Goal: Task Accomplishment & Management: Use online tool/utility

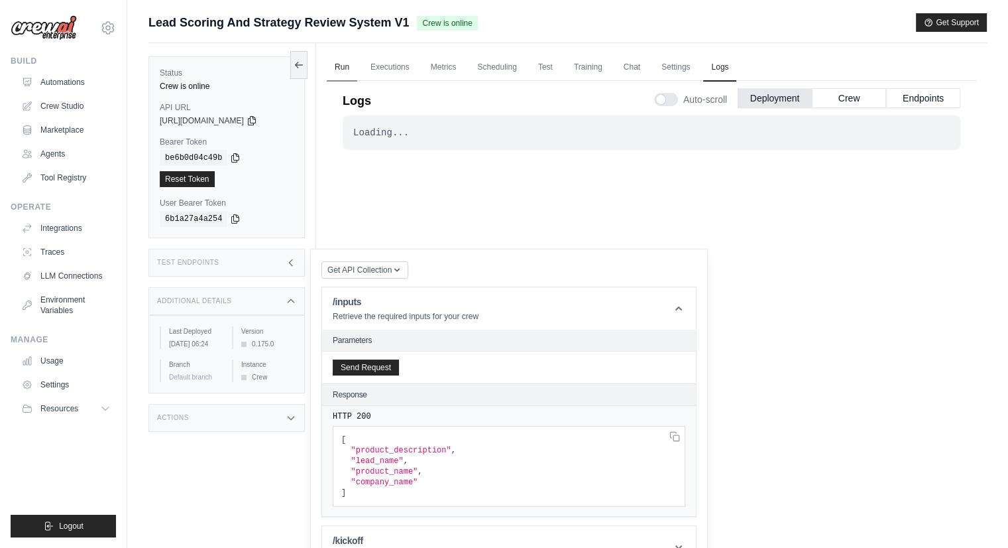
click at [342, 71] on link "Run" at bounding box center [342, 68] width 30 height 28
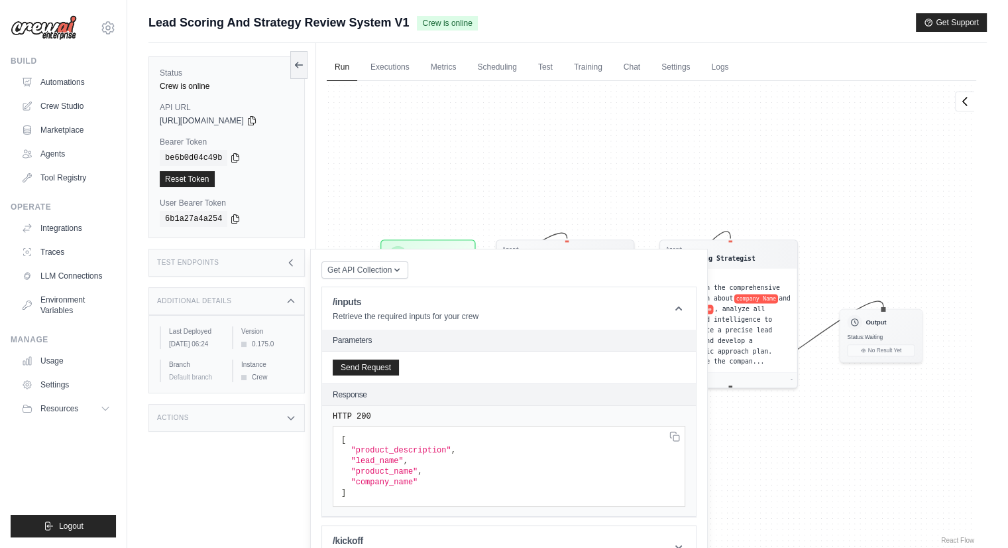
click at [636, 138] on div "Agent Lead Research Analyst Task Research company Name thoroughly to gather com…" at bounding box center [652, 313] width 650 height 465
click at [80, 112] on link "Crew Studio" at bounding box center [67, 105] width 100 height 21
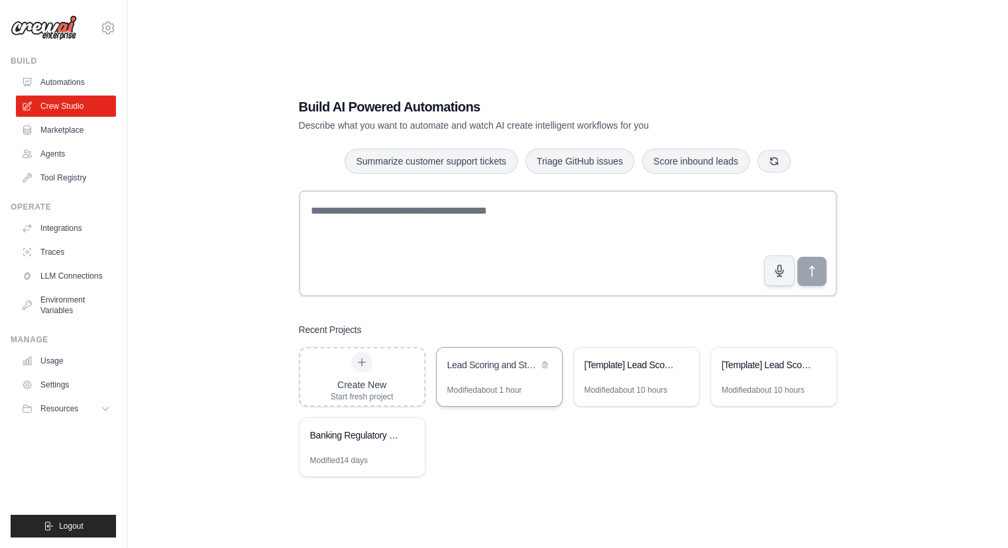
click at [514, 383] on div "Lead Scoring and Strategy Review System" at bounding box center [499, 365] width 125 height 37
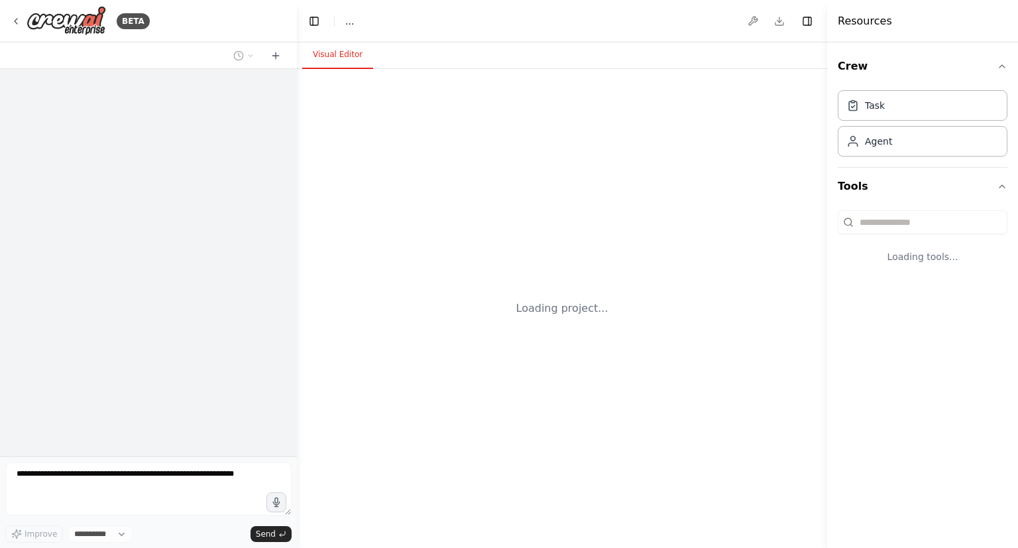
select select "****"
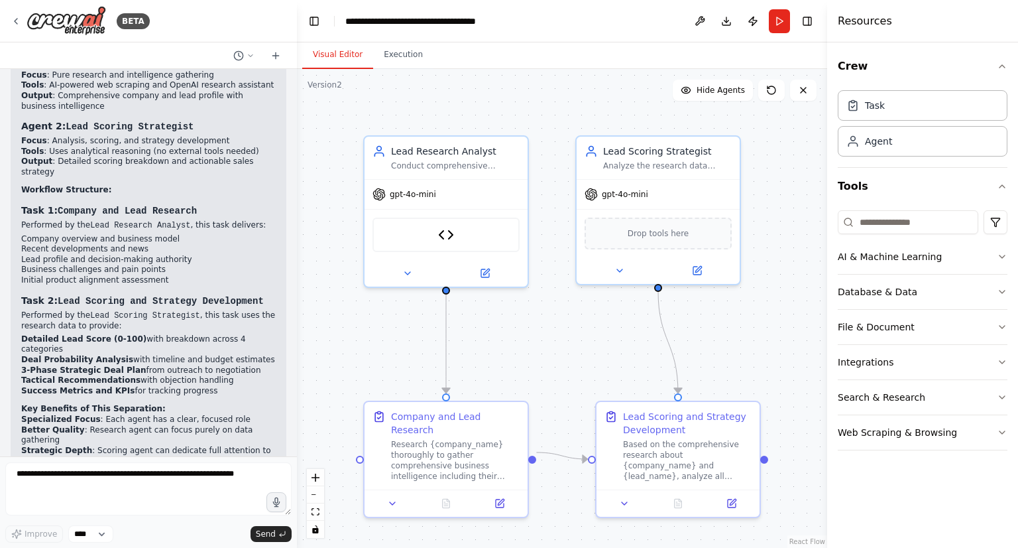
scroll to position [3265, 0]
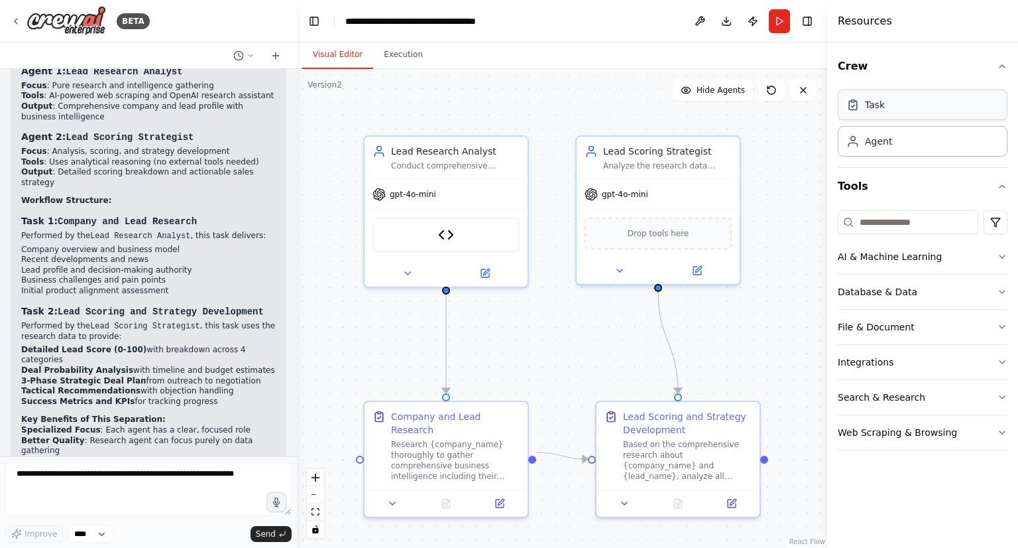
click at [891, 109] on div "Task" at bounding box center [923, 104] width 170 height 30
click at [894, 149] on div "Agent" at bounding box center [923, 140] width 170 height 30
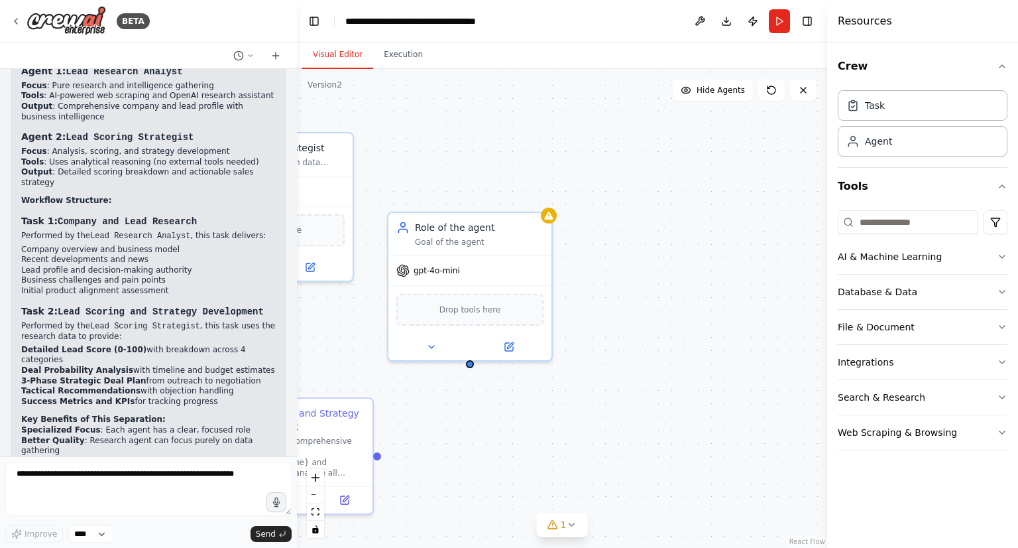
drag, startPoint x: 726, startPoint y: 375, endPoint x: 377, endPoint y: 377, distance: 349.3
click at [377, 377] on div ".deletable-edge-delete-btn { width: 20px; height: 20px; border: 0px solid #ffff…" at bounding box center [562, 308] width 530 height 479
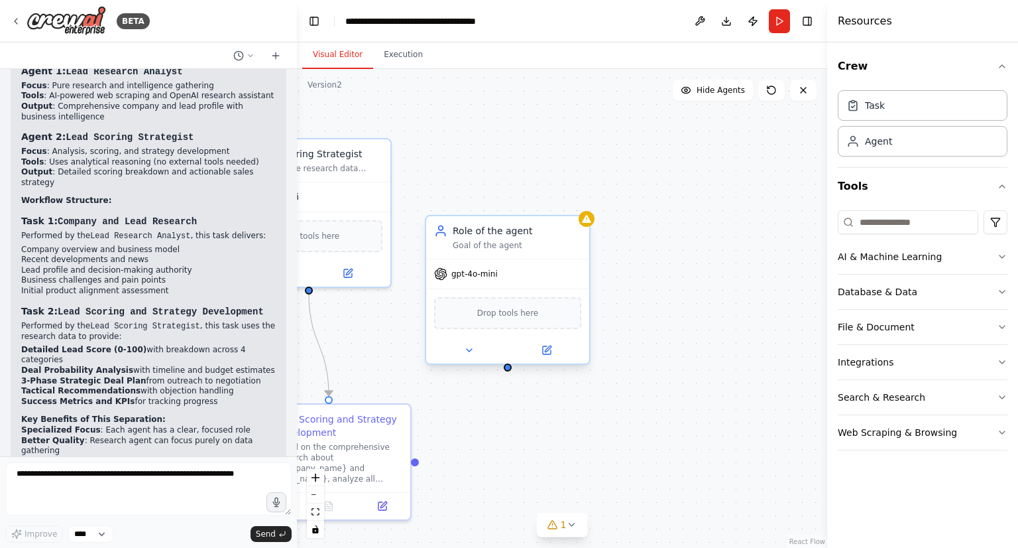
click at [483, 280] on div "gpt-4o-mini" at bounding box center [507, 273] width 163 height 29
click at [522, 282] on div "gpt-4o-mini" at bounding box center [507, 273] width 163 height 29
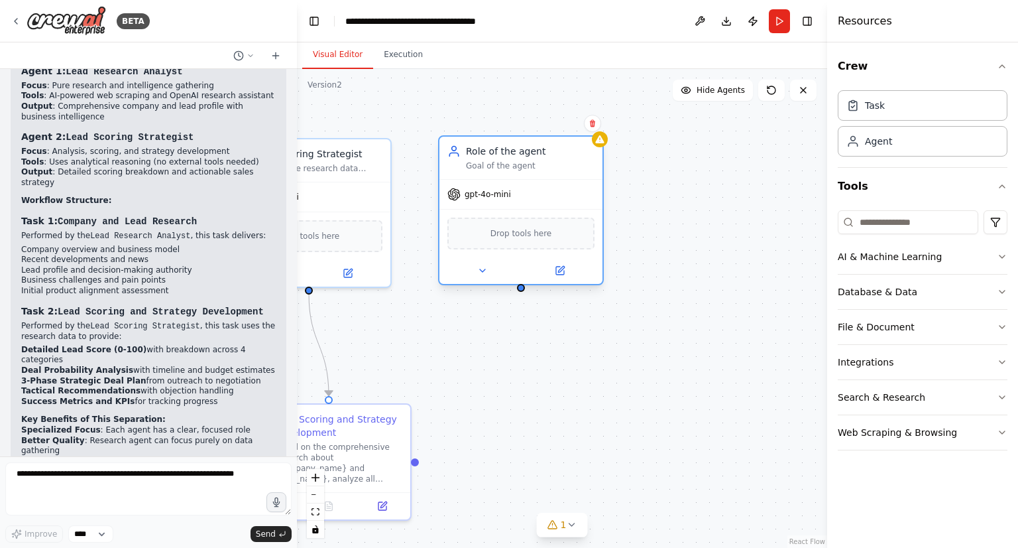
drag, startPoint x: 522, startPoint y: 282, endPoint x: 538, endPoint y: 217, distance: 66.2
click at [538, 217] on div "gpt-4o-mini Drop tools here" at bounding box center [520, 231] width 163 height 105
click at [563, 276] on button at bounding box center [559, 270] width 75 height 16
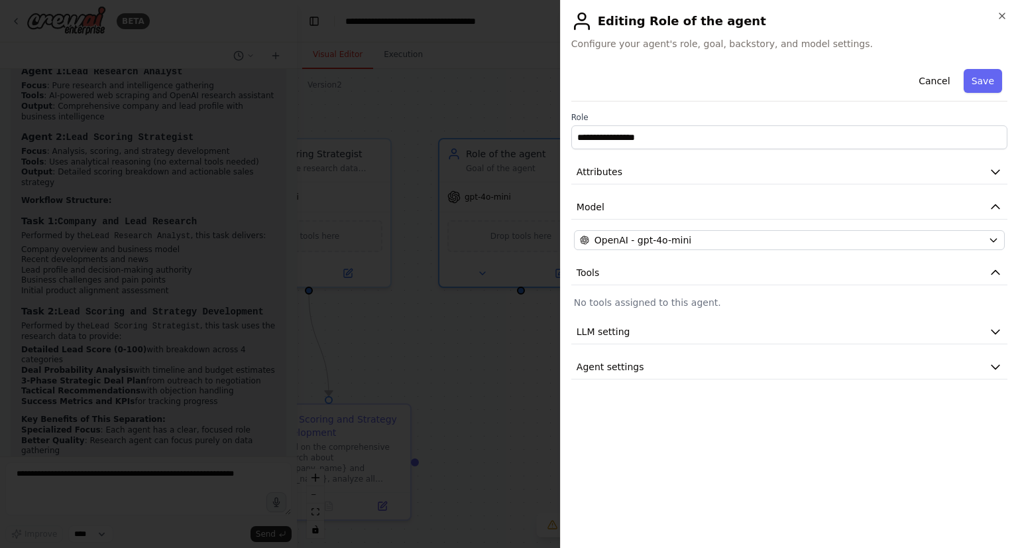
click at [730, 226] on div "**********" at bounding box center [789, 222] width 436 height 316
click at [943, 83] on button "Cancel" at bounding box center [934, 81] width 47 height 24
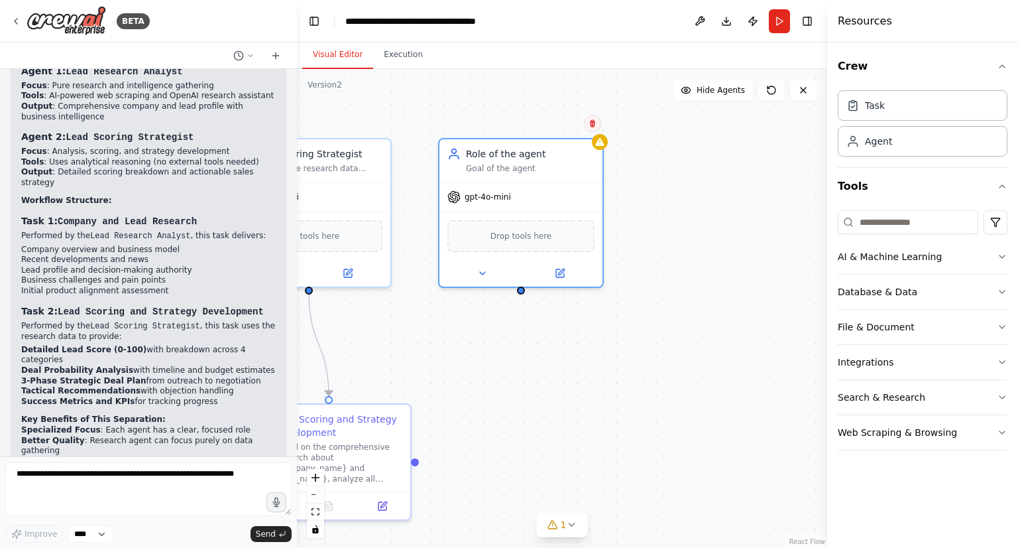
click at [593, 123] on icon at bounding box center [592, 123] width 5 height 7
click at [591, 124] on icon at bounding box center [592, 123] width 5 height 7
click at [548, 123] on button "Confirm" at bounding box center [555, 123] width 47 height 16
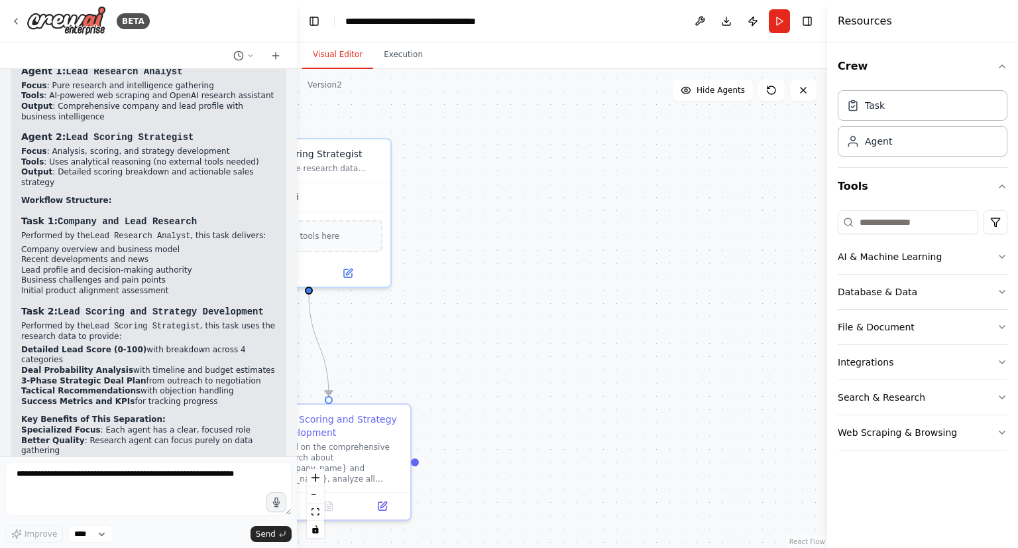
click at [554, 318] on div ".deletable-edge-delete-btn { width: 20px; height: 20px; border: 0px solid #ffff…" at bounding box center [562, 308] width 530 height 479
click at [639, 259] on icon at bounding box center [642, 258] width 6 height 6
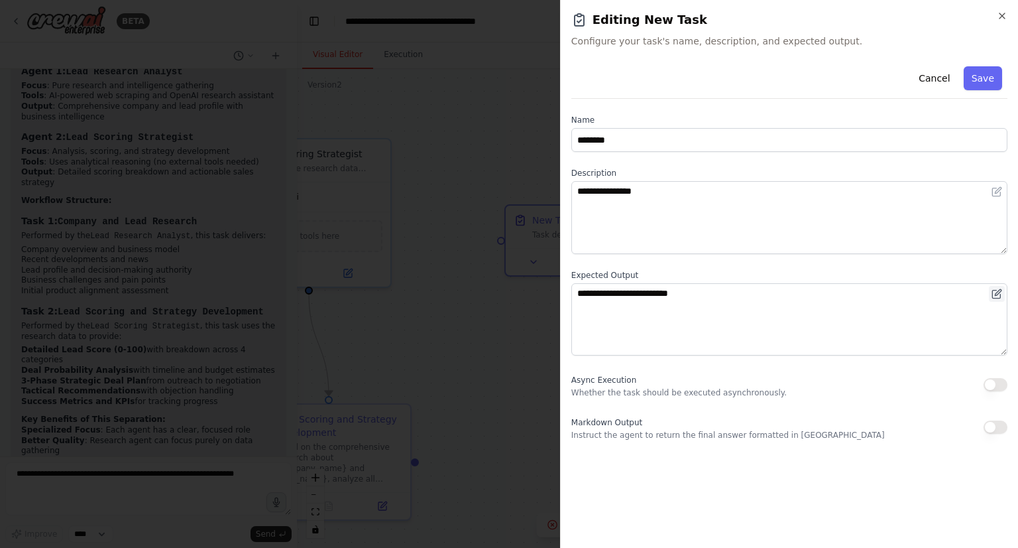
click at [989, 290] on button at bounding box center [997, 294] width 16 height 16
click at [935, 76] on button "Cancel" at bounding box center [934, 78] width 47 height 24
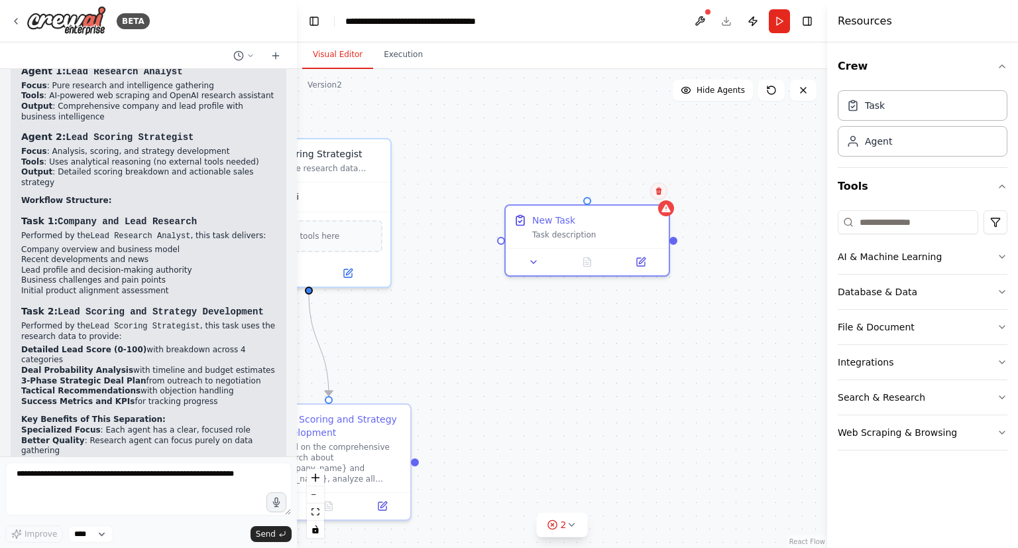
click at [656, 192] on icon at bounding box center [659, 191] width 8 height 8
click at [615, 190] on button "Confirm" at bounding box center [621, 191] width 47 height 16
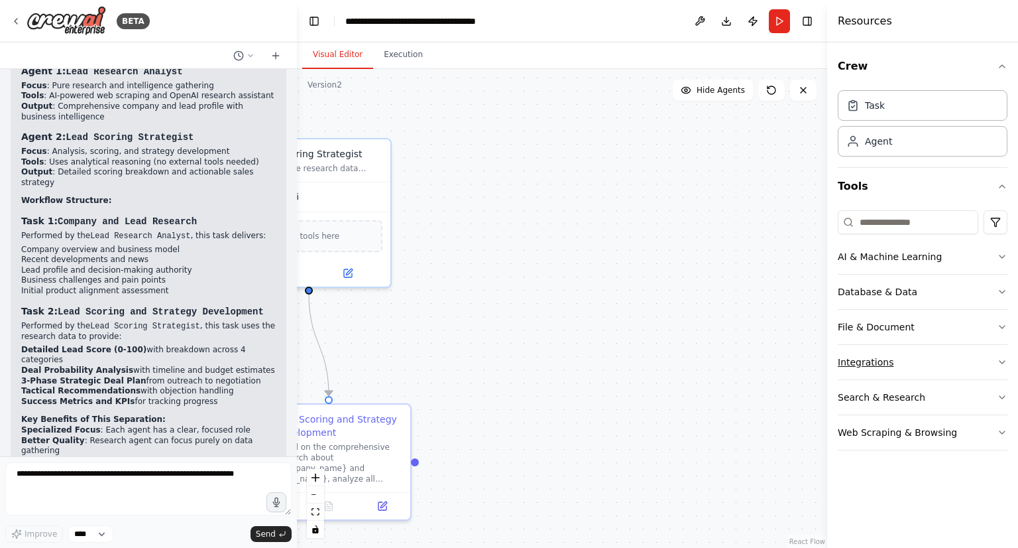
click at [917, 357] on button "Integrations" at bounding box center [923, 362] width 170 height 34
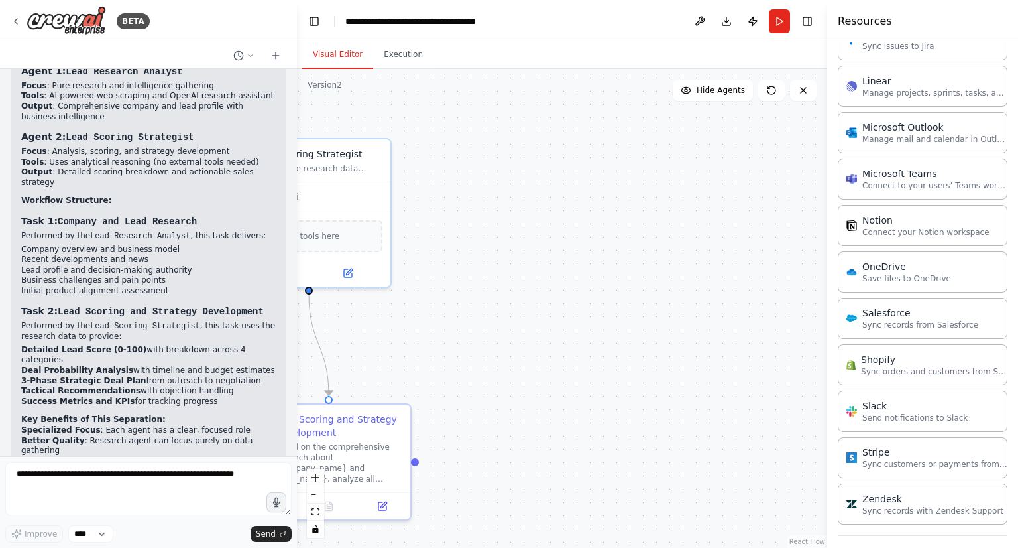
scroll to position [901, 0]
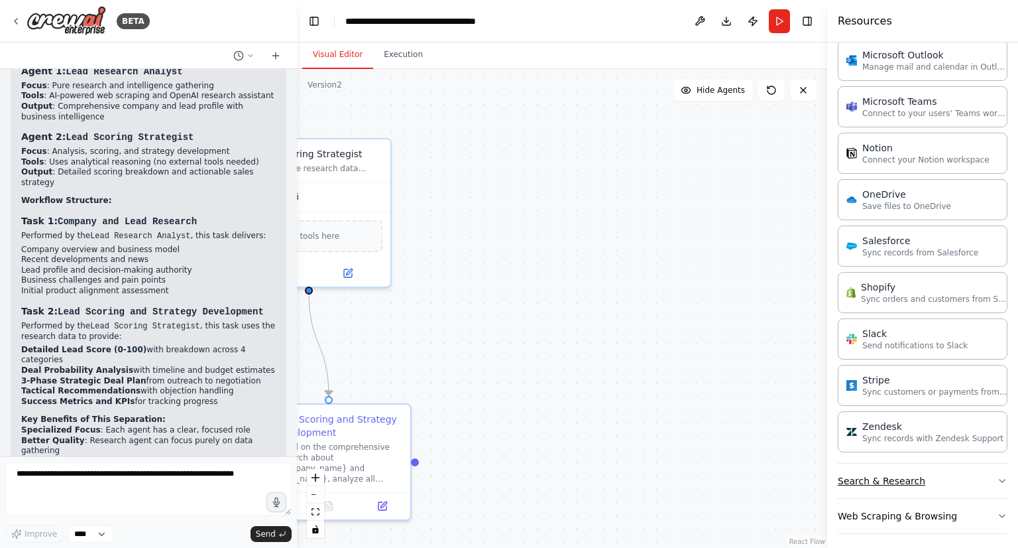
click at [926, 480] on button "Search & Research" at bounding box center [923, 480] width 170 height 34
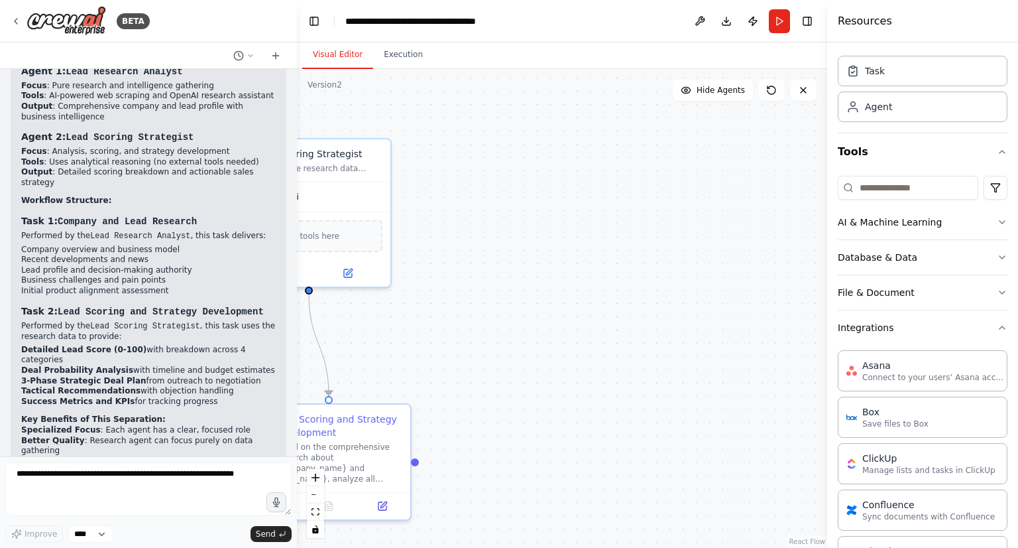
scroll to position [0, 0]
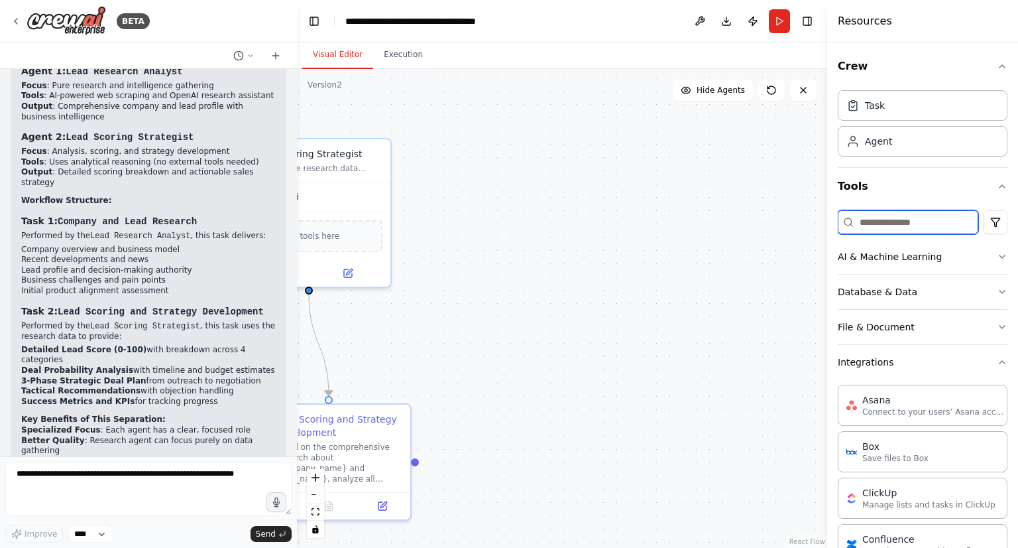
click at [881, 221] on input at bounding box center [908, 222] width 141 height 24
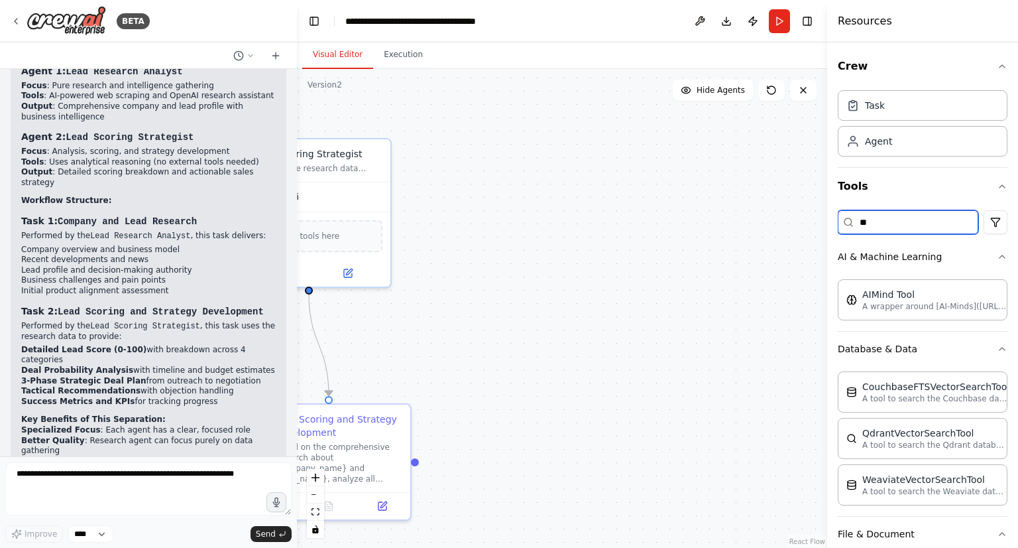
type input "*"
type input "****"
click at [934, 308] on p "A wrapper around [AI-Minds](https://mindsdb.com/minds). Useful for when you nee…" at bounding box center [935, 305] width 146 height 11
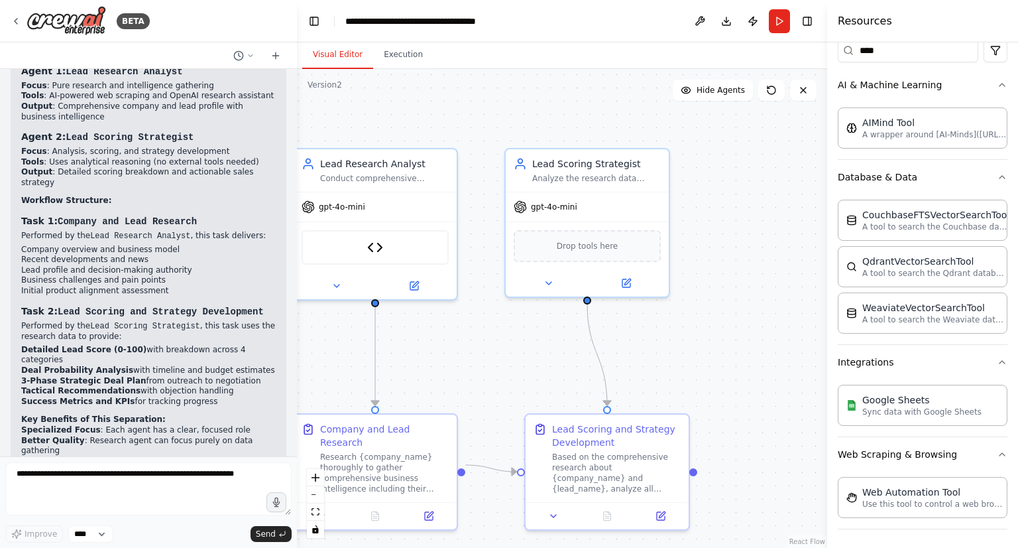
drag, startPoint x: 448, startPoint y: 329, endPoint x: 726, endPoint y: 339, distance: 278.6
click at [726, 339] on div ".deletable-edge-delete-btn { width: 20px; height: 20px; border: 0px solid #ffff…" at bounding box center [562, 308] width 530 height 479
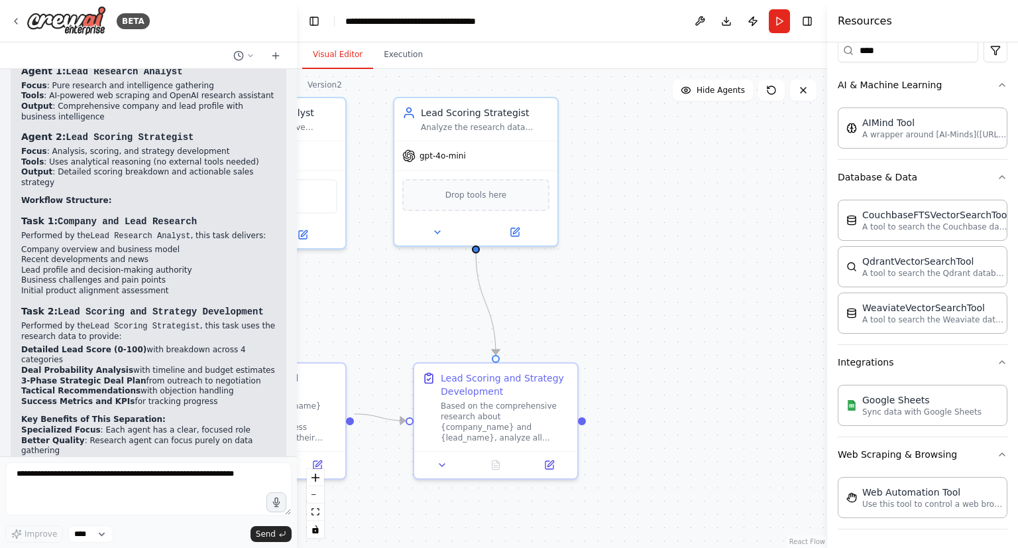
drag, startPoint x: 726, startPoint y: 339, endPoint x: 609, endPoint y: 286, distance: 128.5
click at [609, 286] on div ".deletable-edge-delete-btn { width: 20px; height: 20px; border: 0px solid #ffff…" at bounding box center [562, 308] width 530 height 479
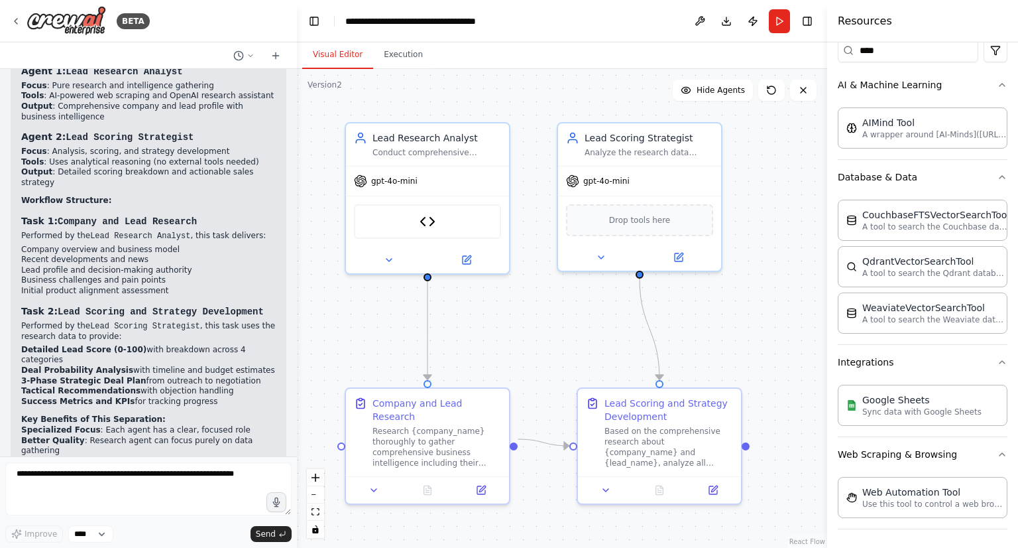
drag, startPoint x: 534, startPoint y: 268, endPoint x: 703, endPoint y: 296, distance: 171.2
click at [703, 296] on div ".deletable-edge-delete-btn { width: 20px; height: 20px; border: 0px solid #ffff…" at bounding box center [562, 308] width 530 height 479
click at [428, 235] on div "OpenAI Research Assistant" at bounding box center [426, 219] width 147 height 34
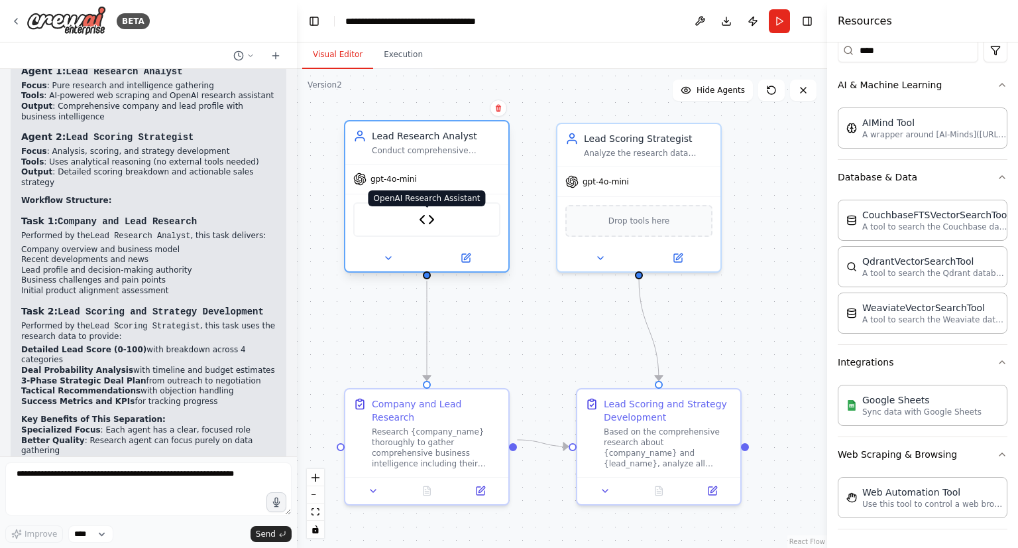
click at [428, 222] on img at bounding box center [427, 219] width 16 height 16
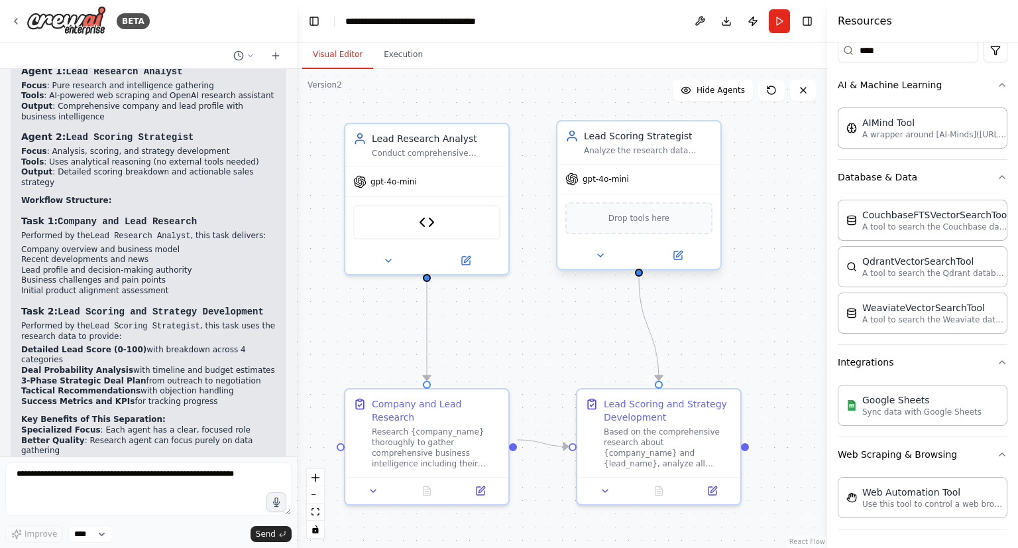
click at [615, 225] on div "Drop tools here" at bounding box center [638, 218] width 147 height 32
click at [622, 225] on div "Drop tools here" at bounding box center [638, 218] width 147 height 32
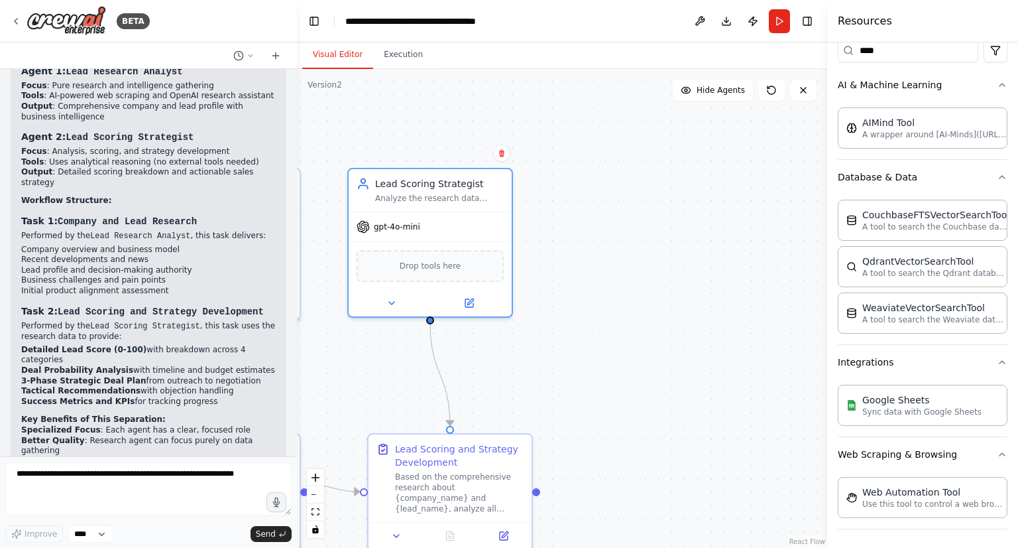
drag, startPoint x: 730, startPoint y: 345, endPoint x: 531, endPoint y: 390, distance: 204.5
click at [531, 390] on div ".deletable-edge-delete-btn { width: 20px; height: 20px; border: 0px solid #ffff…" at bounding box center [562, 308] width 530 height 479
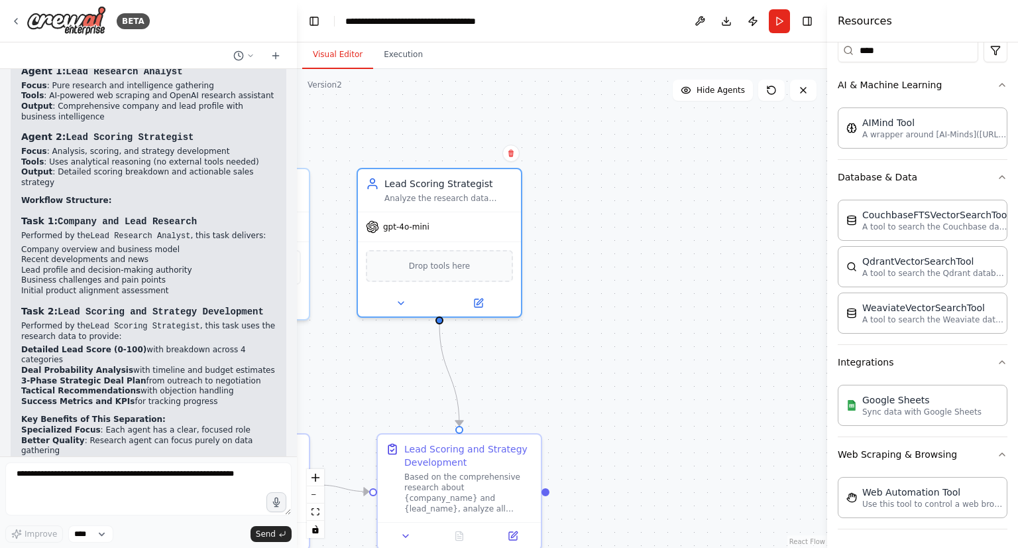
click at [603, 369] on div ".deletable-edge-delete-btn { width: 20px; height: 20px; border: 0px solid #ffff…" at bounding box center [562, 308] width 530 height 479
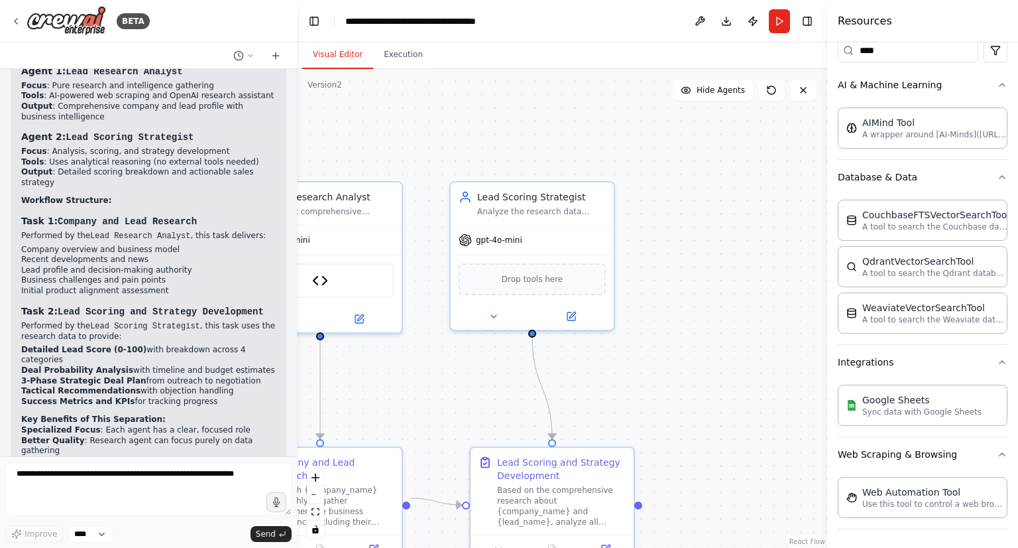
drag, startPoint x: 603, startPoint y: 369, endPoint x: 696, endPoint y: 382, distance: 94.4
click at [696, 382] on div ".deletable-edge-delete-btn { width: 20px; height: 20px; border: 0px solid #ffff…" at bounding box center [562, 308] width 530 height 479
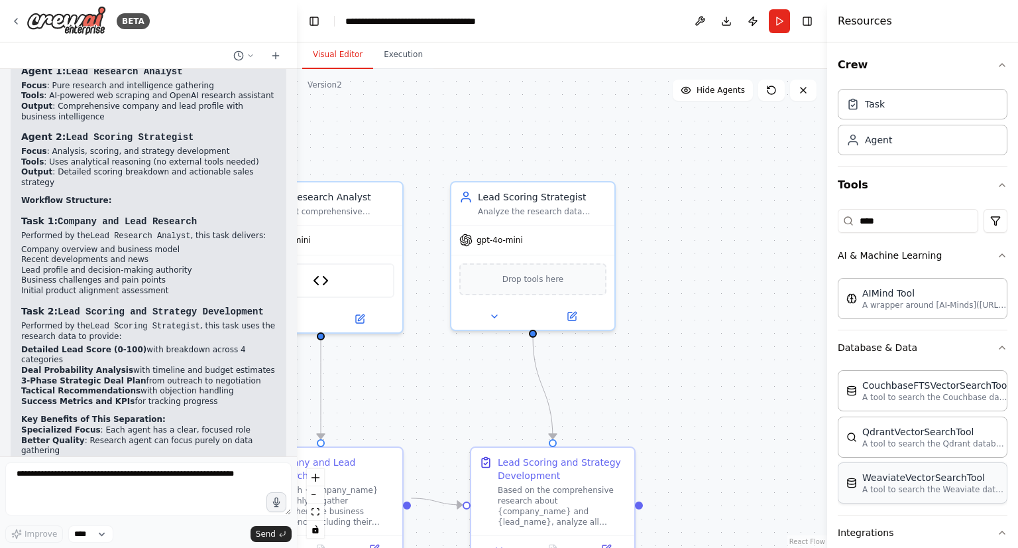
scroll to position [0, 0]
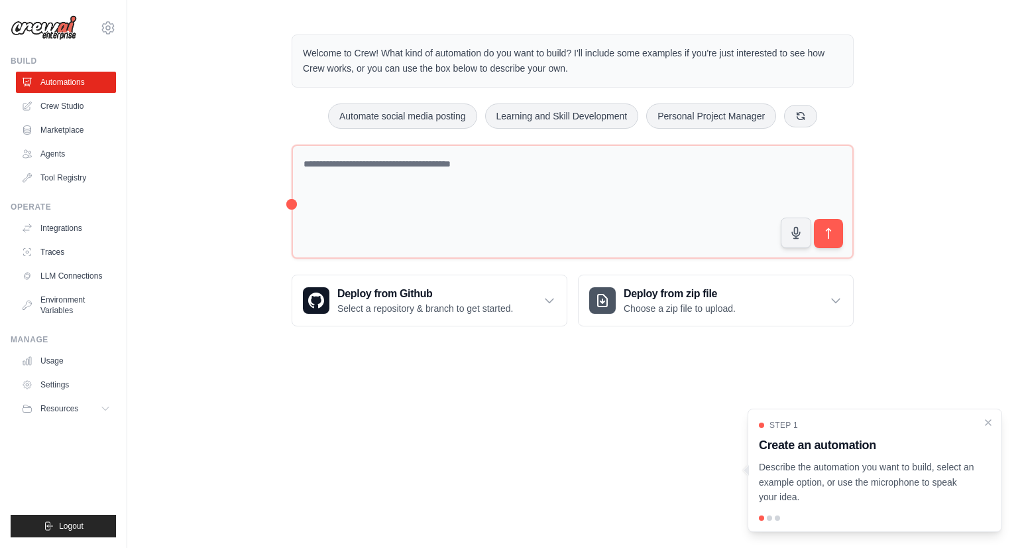
click at [502, 414] on body "senthilraj.shan@gmail.com Settings Build Automations Crew Studio" at bounding box center [509, 274] width 1018 height 548
click at [70, 99] on link "Crew Studio" at bounding box center [67, 105] width 100 height 21
